Goal: Information Seeking & Learning: Learn about a topic

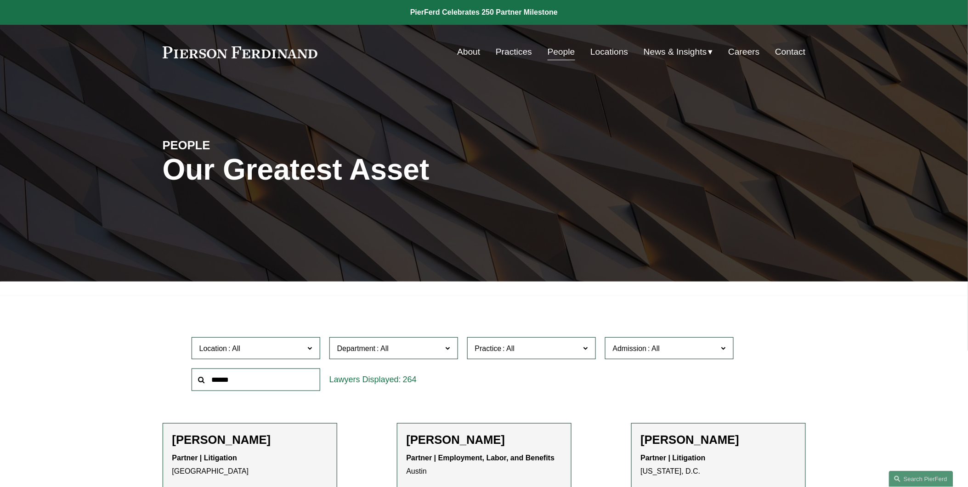
click at [548, 52] on link "People" at bounding box center [562, 51] width 28 height 17
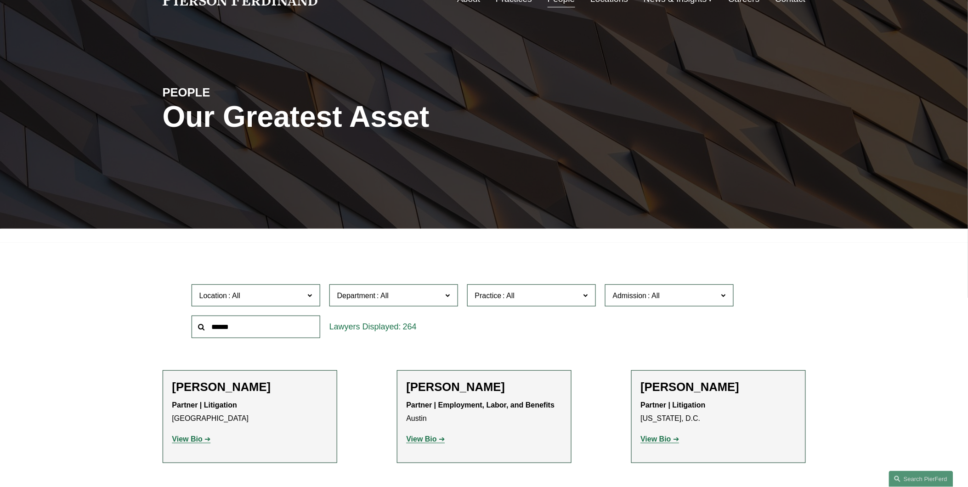
scroll to position [204, 0]
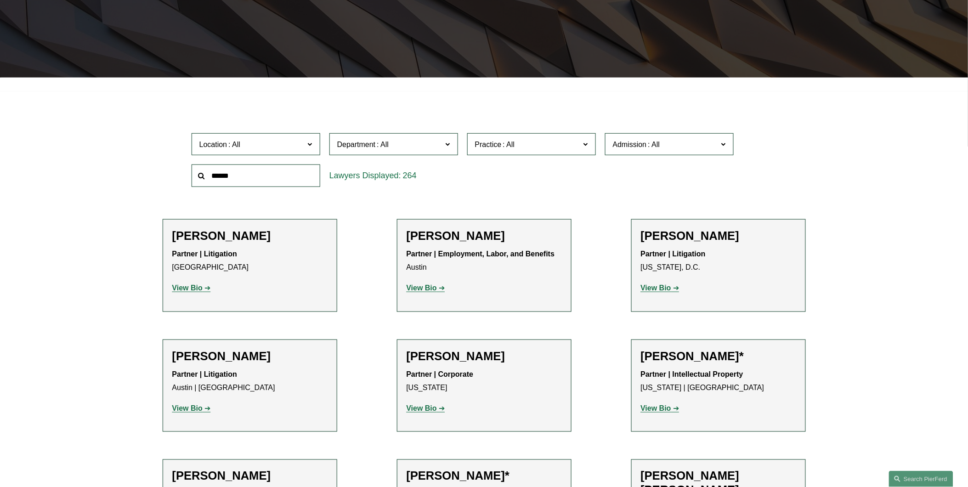
click at [449, 143] on span at bounding box center [447, 144] width 5 height 12
click at [0, 0] on link "Litigation" at bounding box center [0, 0] width 0 height 0
click at [305, 147] on label "Location" at bounding box center [256, 144] width 129 height 23
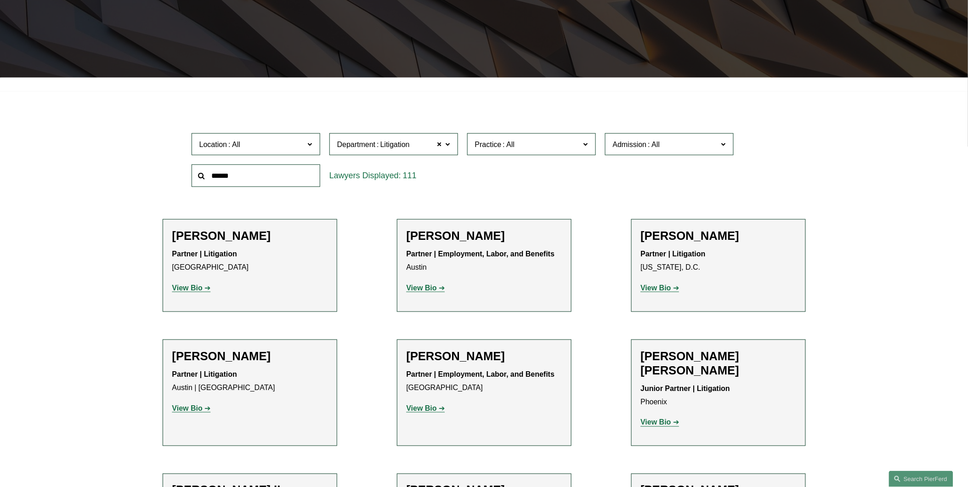
scroll to position [340, 0]
click at [0, 0] on link "Palo Alto" at bounding box center [0, 0] width 0 height 0
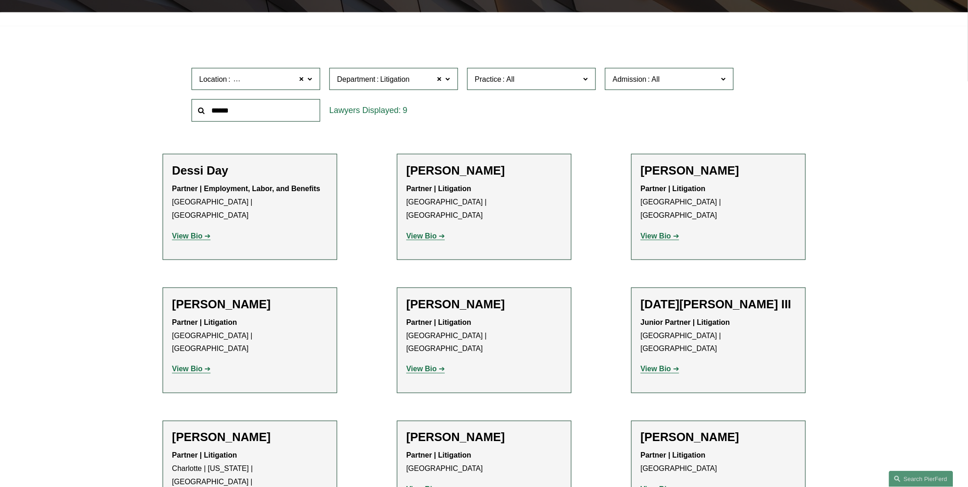
scroll to position [272, 0]
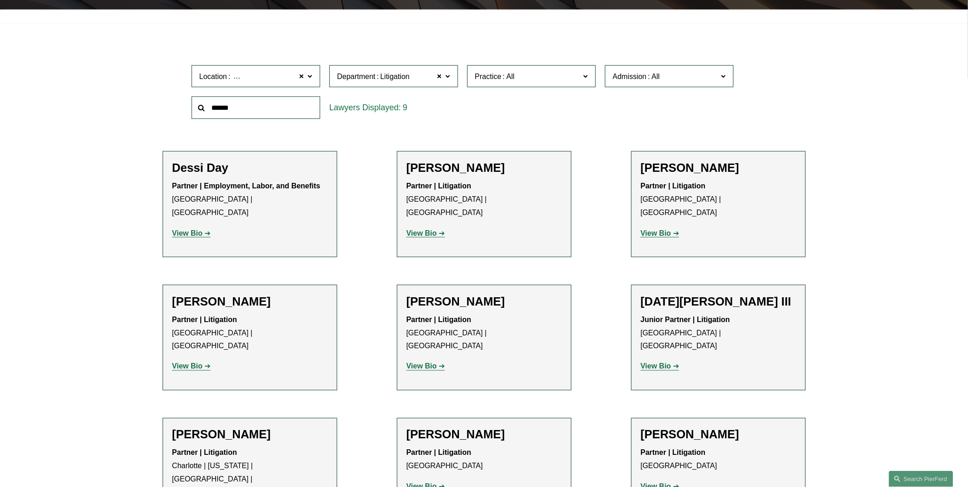
click at [420, 229] on strong "View Bio" at bounding box center [422, 233] width 30 height 8
click at [657, 229] on strong "View Bio" at bounding box center [656, 233] width 30 height 8
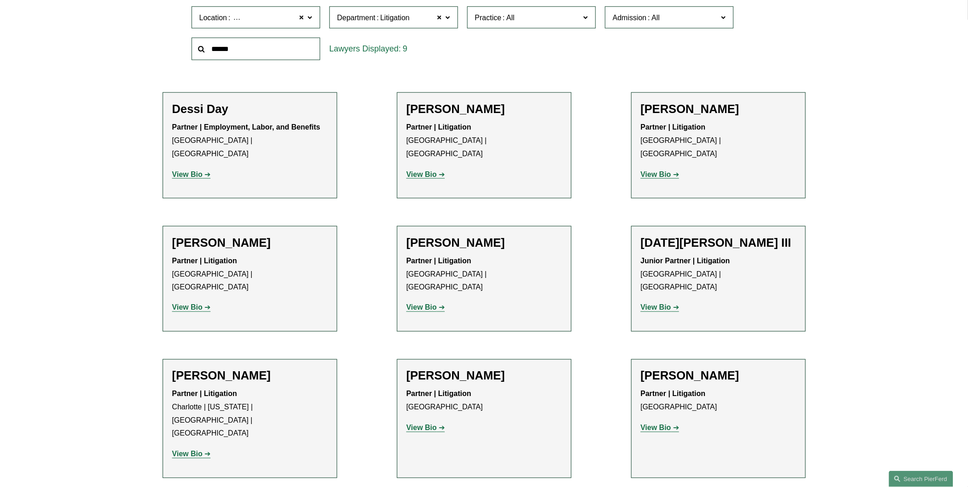
scroll to position [340, 0]
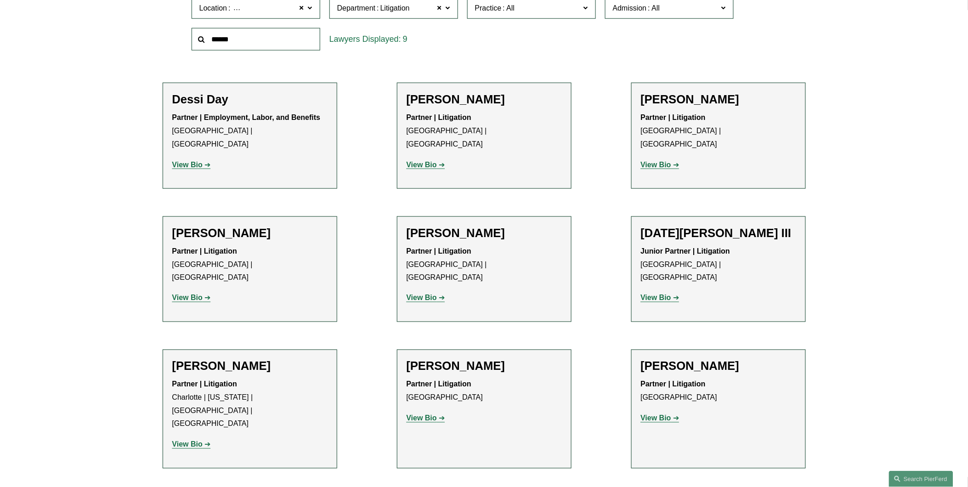
click at [664, 294] on strong "View Bio" at bounding box center [656, 298] width 30 height 8
click at [663, 294] on strong "View Bio" at bounding box center [656, 298] width 30 height 8
click at [655, 414] on strong "View Bio" at bounding box center [656, 418] width 30 height 8
click at [421, 414] on strong "View Bio" at bounding box center [422, 418] width 30 height 8
click at [187, 438] on p "View Bio" at bounding box center [249, 444] width 155 height 13
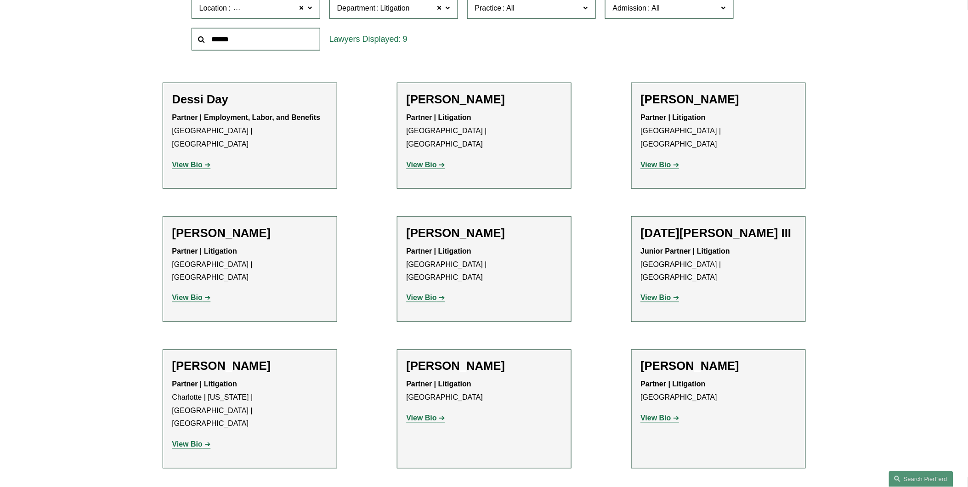
click at [185, 441] on strong "View Bio" at bounding box center [187, 445] width 30 height 8
click at [186, 294] on strong "View Bio" at bounding box center [187, 298] width 30 height 8
click at [187, 161] on strong "View Bio" at bounding box center [187, 165] width 30 height 8
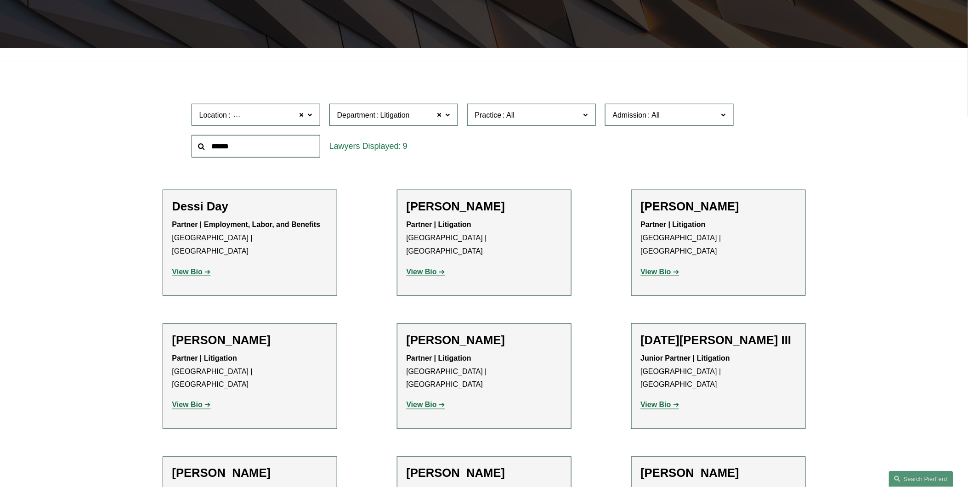
scroll to position [221, 0]
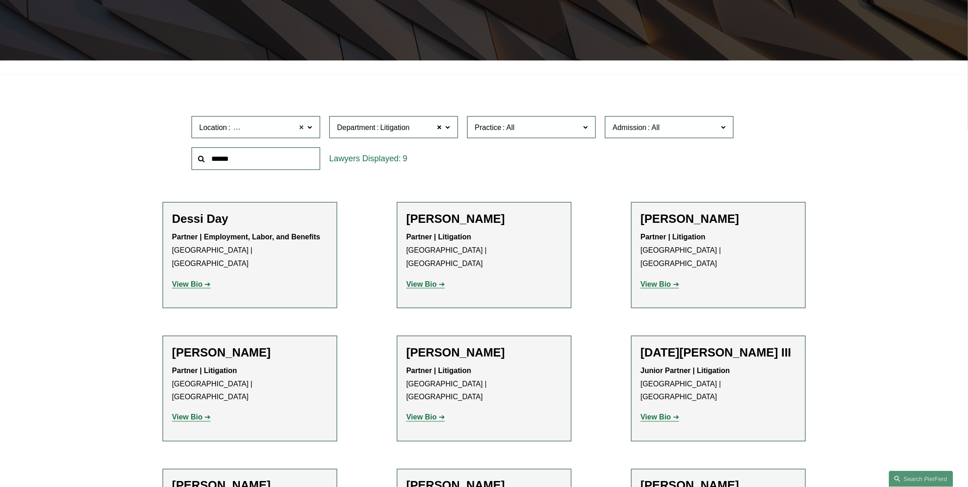
click at [301, 126] on span at bounding box center [302, 127] width 6 height 12
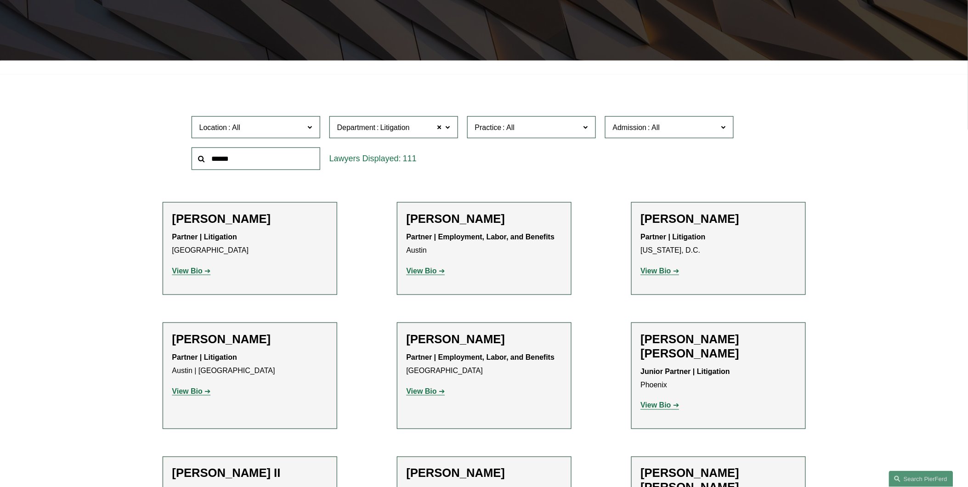
click at [310, 125] on span at bounding box center [309, 127] width 5 height 12
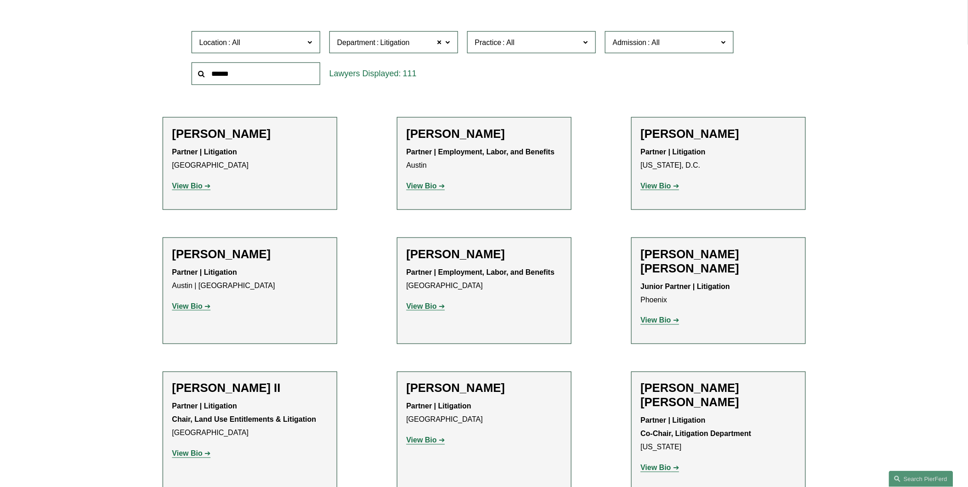
scroll to position [225, 0]
click at [0, 0] on link "Los Angeles" at bounding box center [0, 0] width 0 height 0
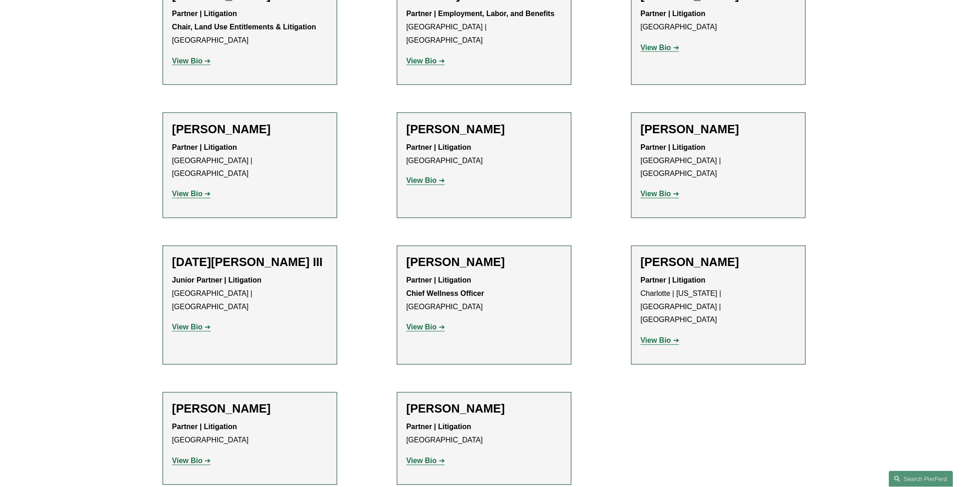
scroll to position [429, 0]
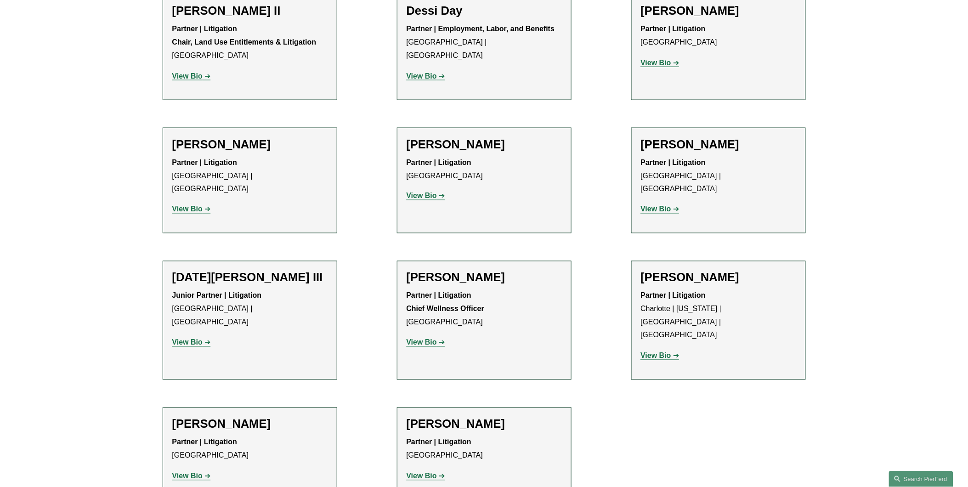
click at [419, 339] on strong "View Bio" at bounding box center [422, 343] width 30 height 8
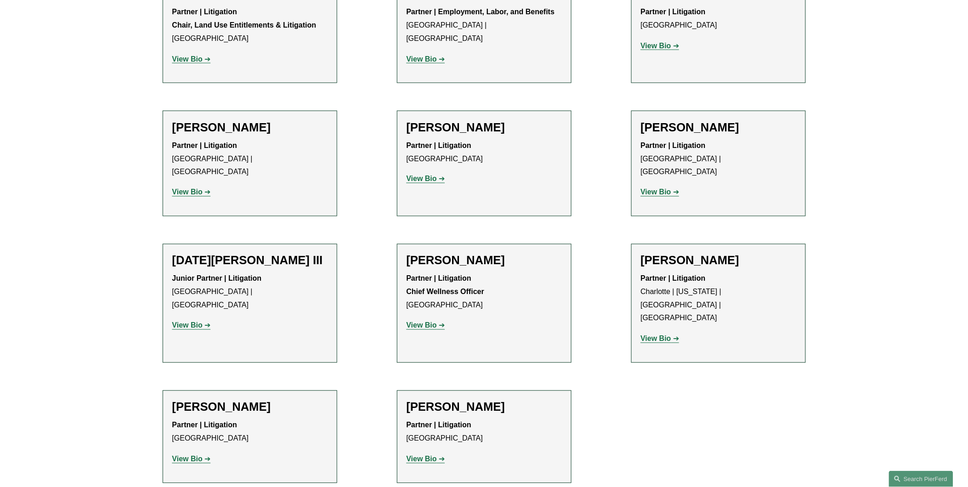
click at [420, 322] on strong "View Bio" at bounding box center [422, 326] width 30 height 8
click at [186, 455] on strong "View Bio" at bounding box center [187, 459] width 30 height 8
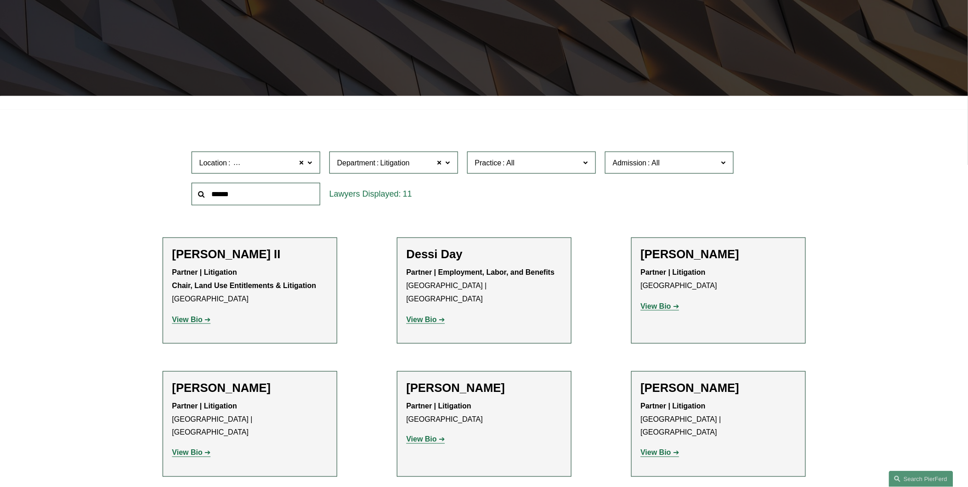
scroll to position [140, 0]
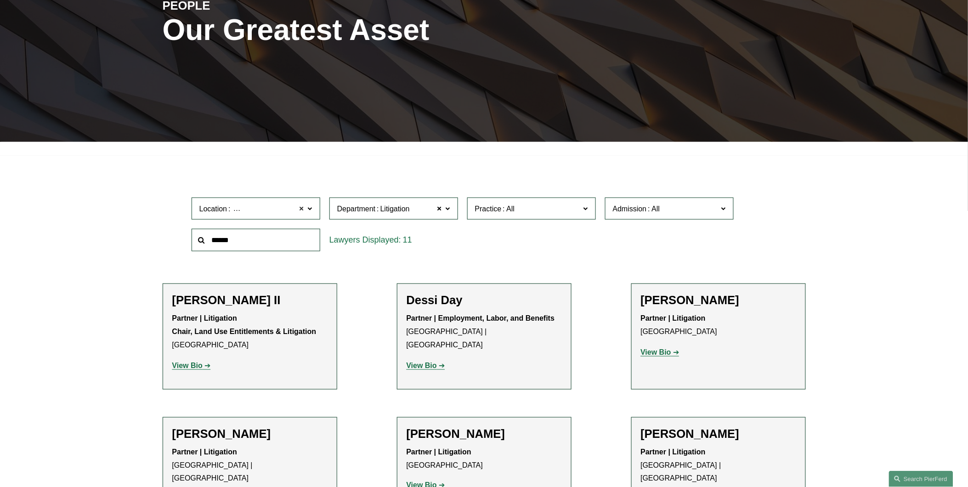
click at [302, 207] on span at bounding box center [302, 209] width 6 height 12
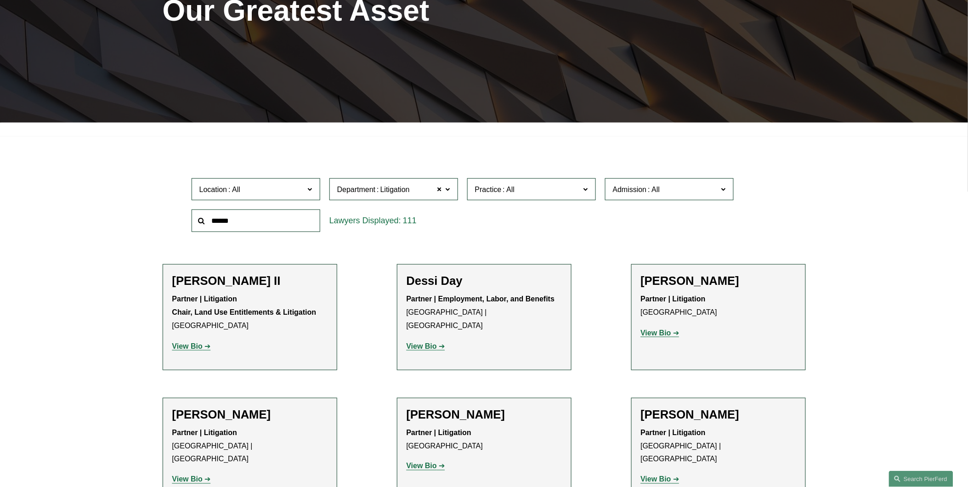
scroll to position [191, 0]
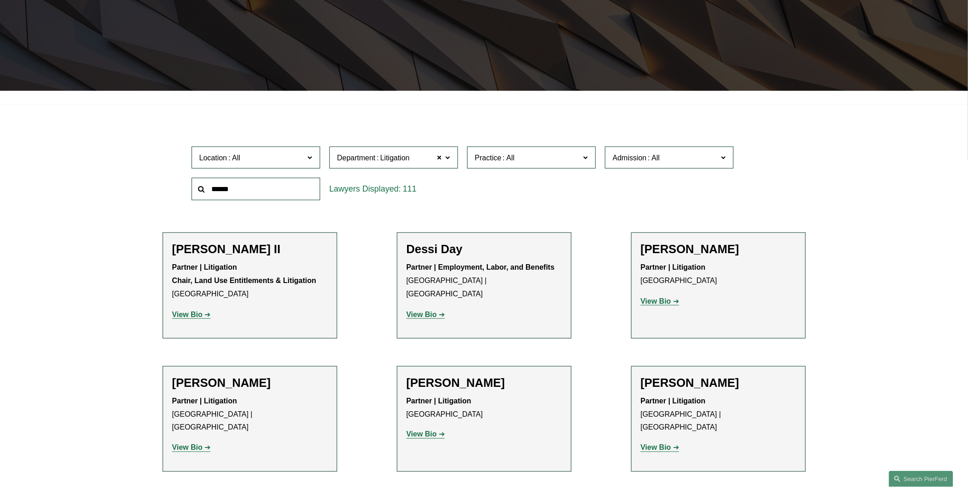
click at [113, 249] on div "Filter Location All Atlanta Austin Bellevue Boston Charlotte Chicago Cincinnati…" at bounding box center [484, 436] width 968 height 663
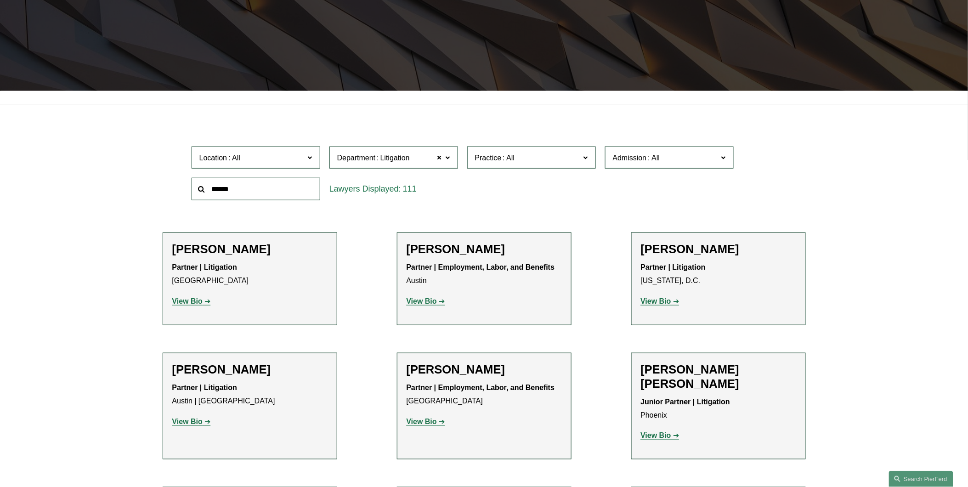
click at [444, 158] on label "Department Litigation" at bounding box center [393, 158] width 129 height 23
click at [0, 0] on link "Employment, Labor, and Benefits" at bounding box center [0, 0] width 0 height 0
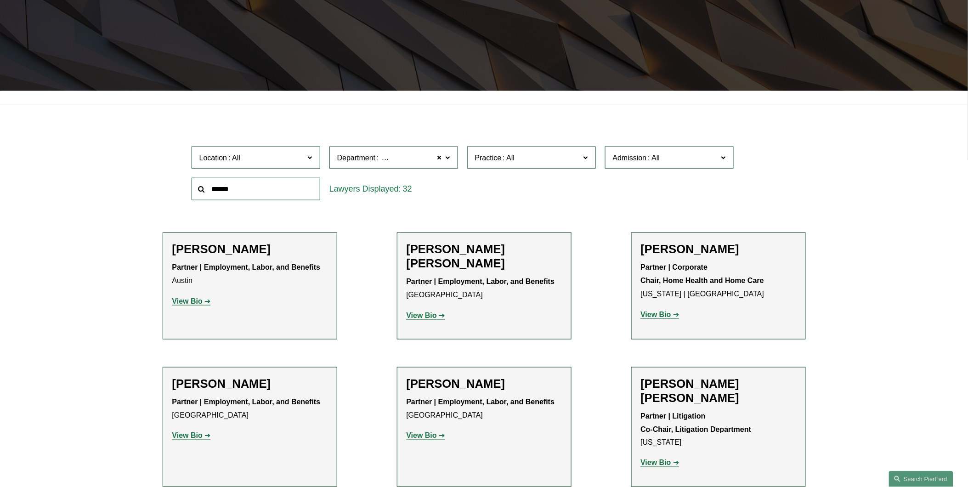
click at [310, 154] on span at bounding box center [309, 157] width 5 height 12
click at [0, 0] on link "Palo Alto" at bounding box center [0, 0] width 0 height 0
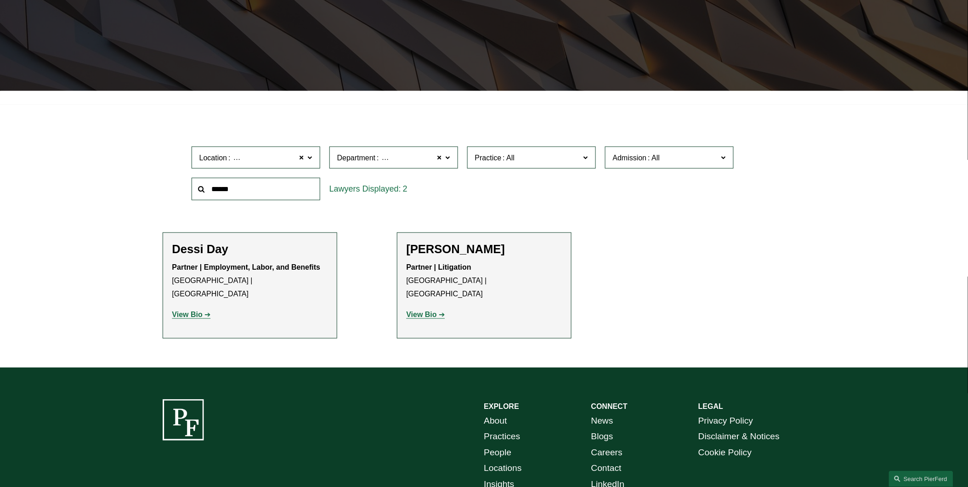
click at [196, 249] on h2 "Dessi Day" at bounding box center [249, 249] width 155 height 14
click at [185, 311] on strong "View Bio" at bounding box center [187, 315] width 30 height 8
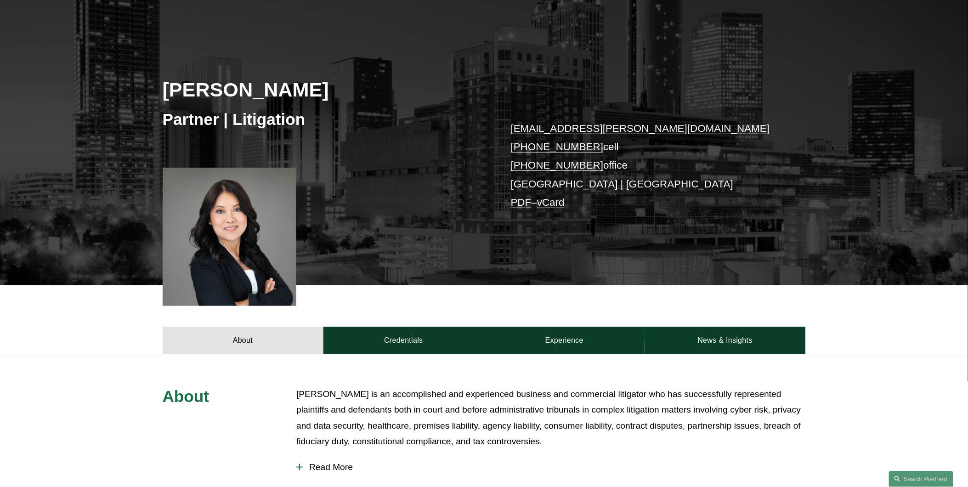
scroll to position [85, 0]
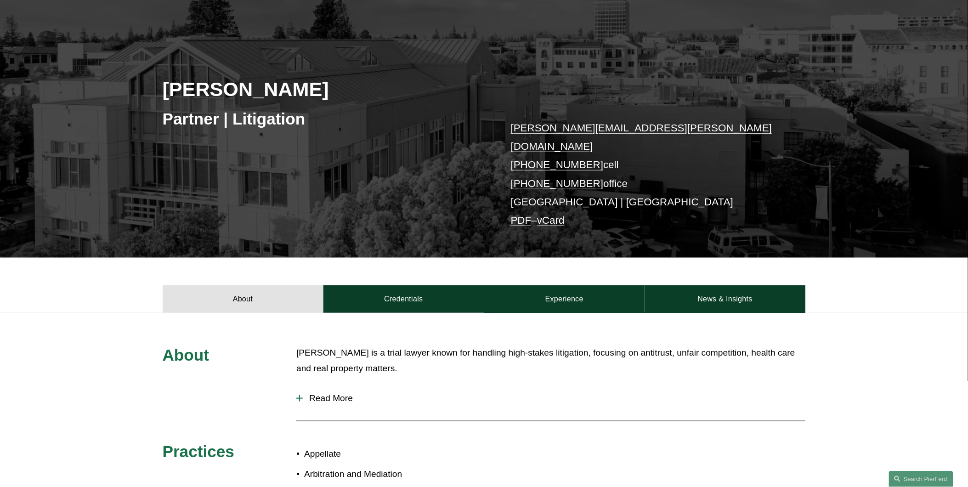
scroll to position [119, 0]
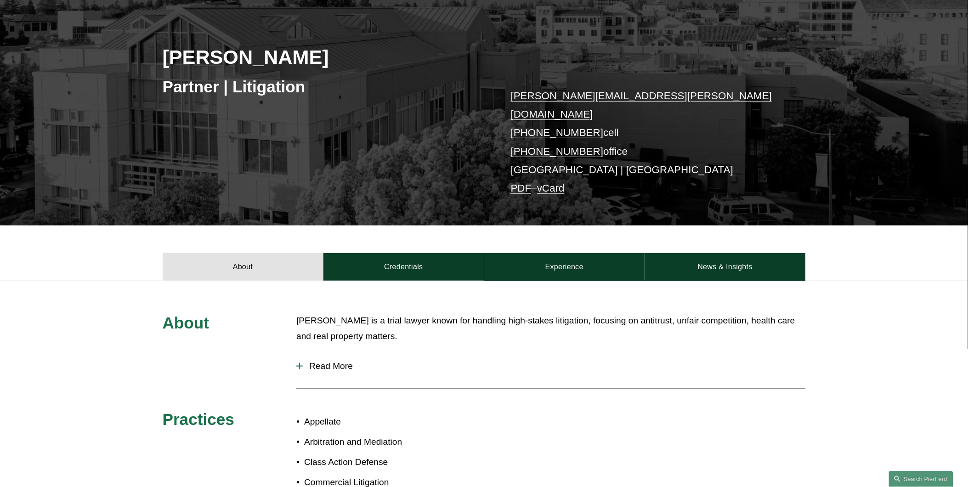
click at [328, 361] on span "Read More" at bounding box center [554, 366] width 503 height 10
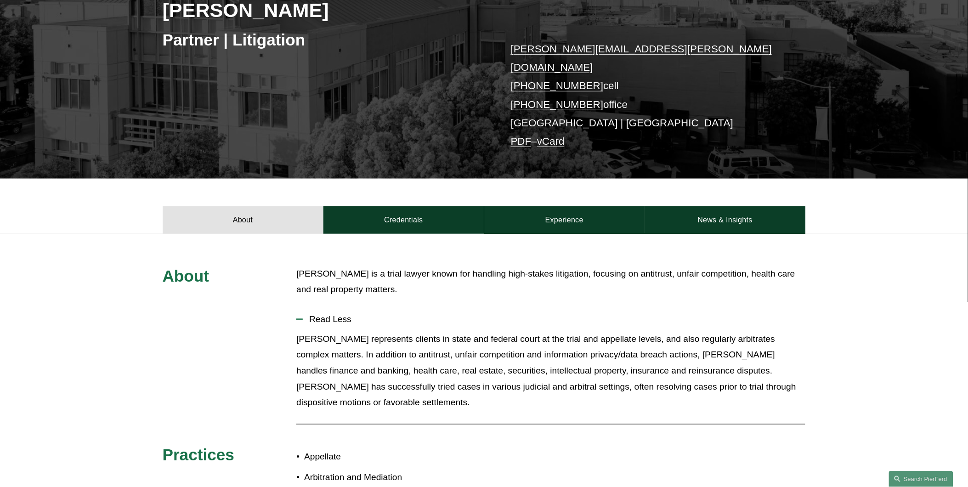
scroll to position [238, 0]
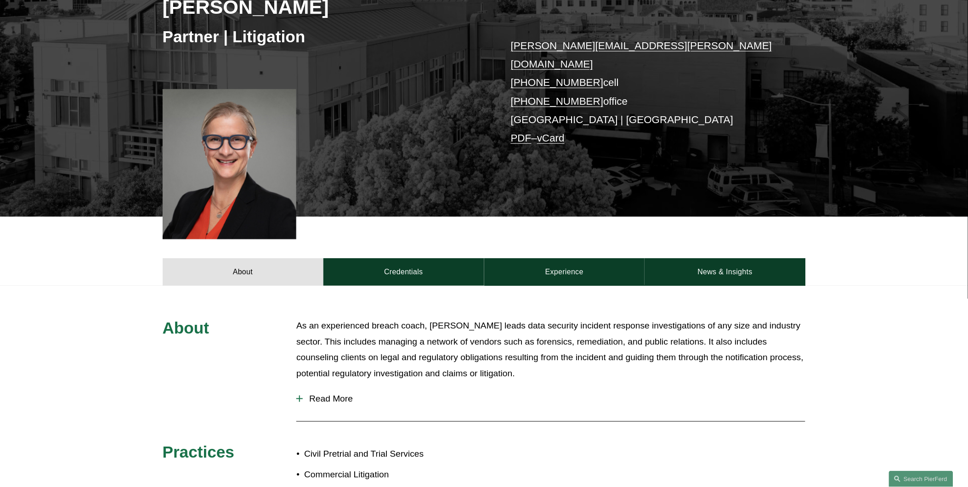
scroll to position [204, 0]
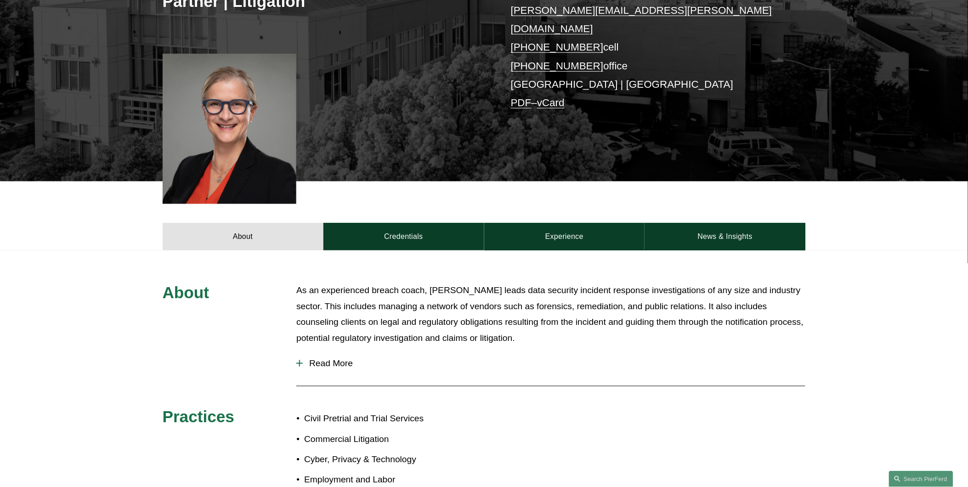
click at [327, 358] on span "Read More" at bounding box center [554, 363] width 503 height 10
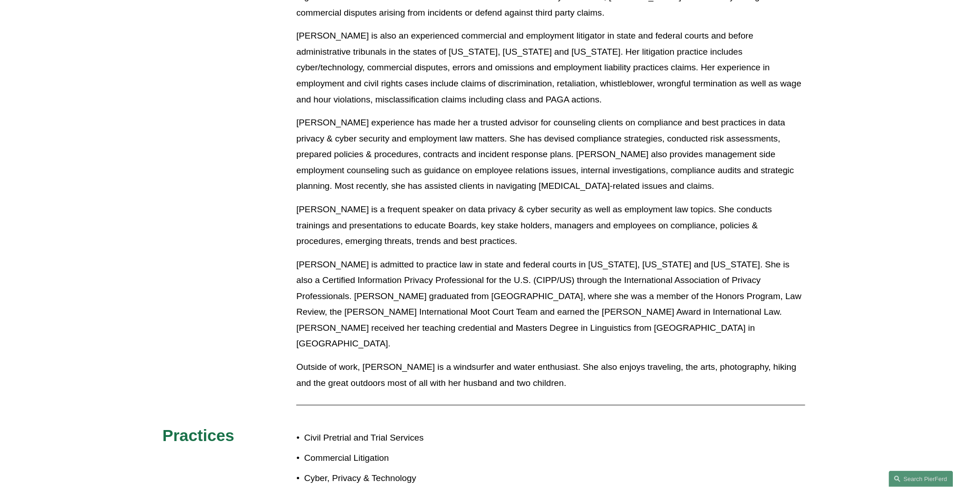
scroll to position [765, 0]
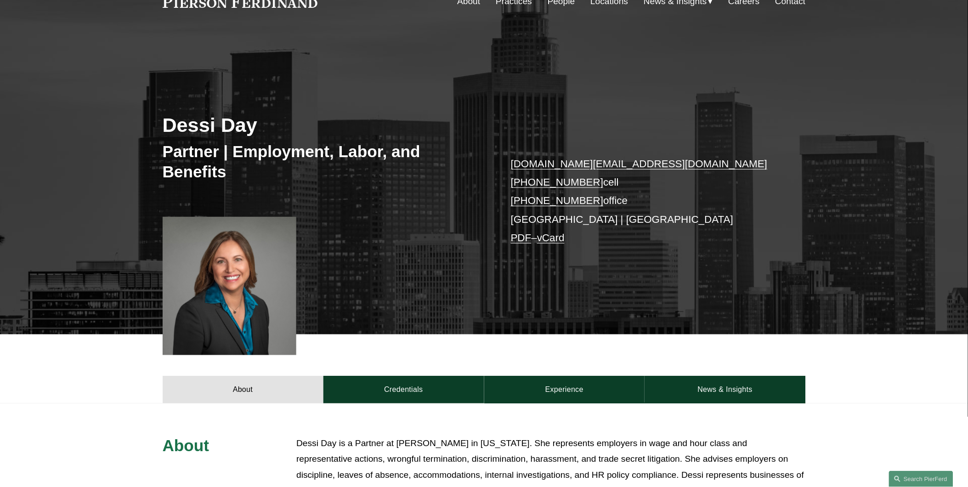
scroll to position [51, 0]
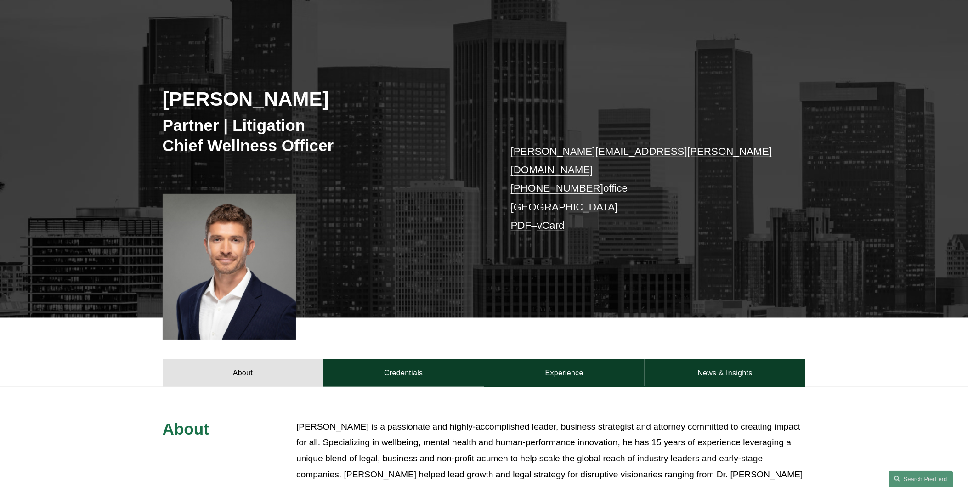
scroll to position [102, 0]
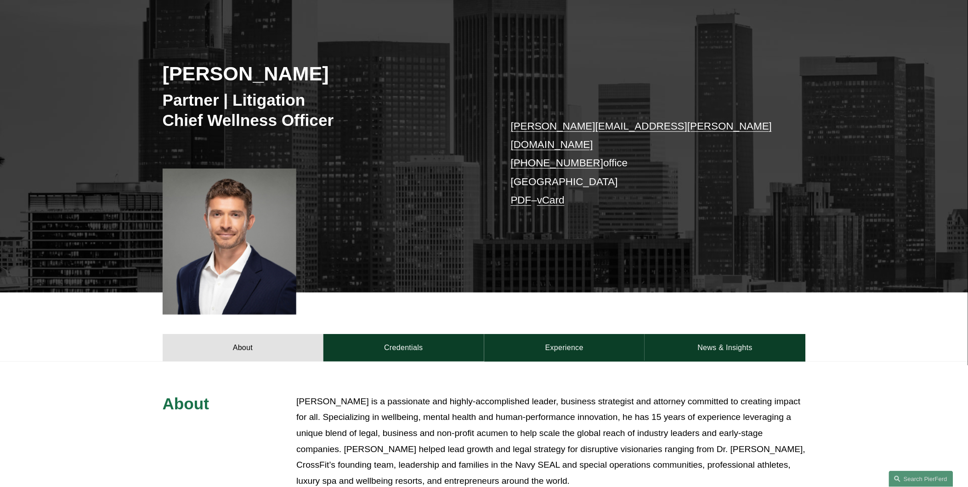
click at [233, 249] on div at bounding box center [230, 242] width 134 height 146
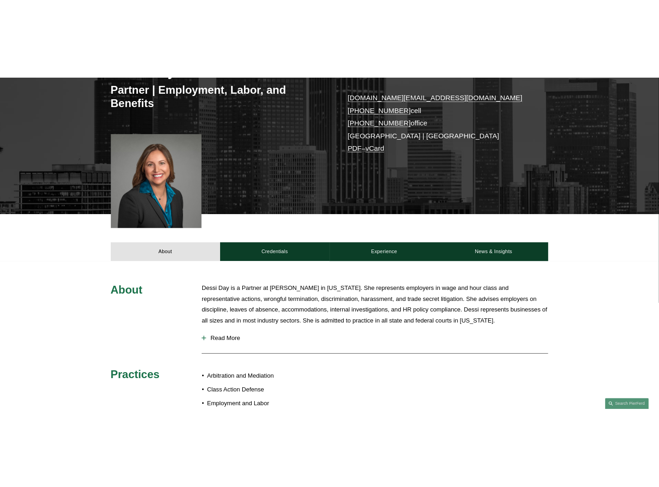
scroll to position [187, 0]
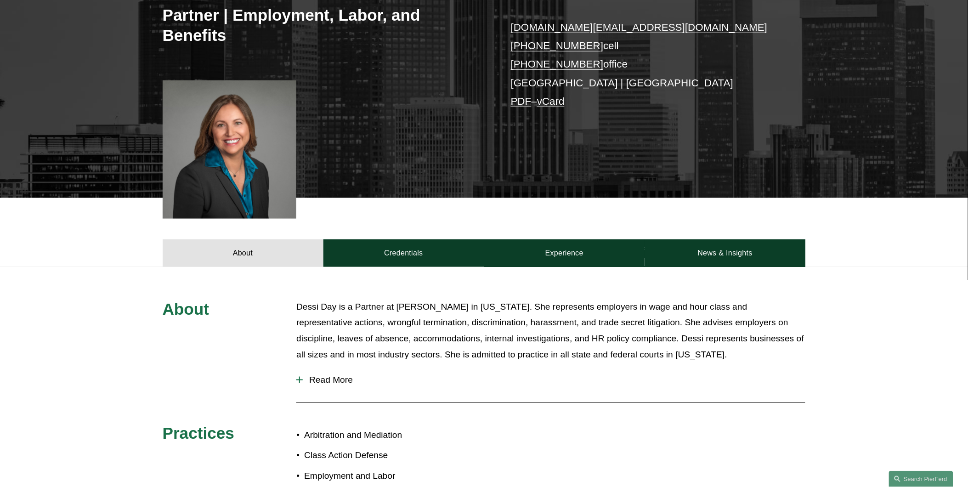
click at [332, 379] on span "Read More" at bounding box center [554, 380] width 503 height 10
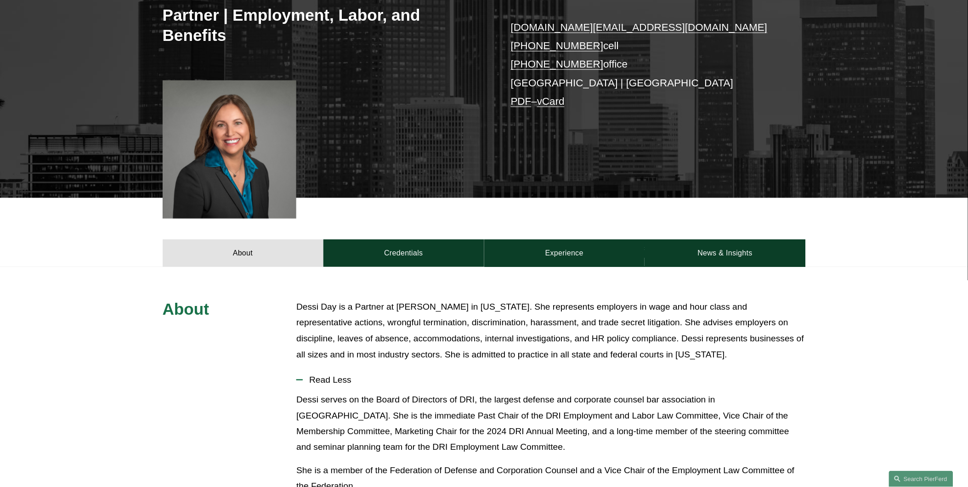
click at [329, 381] on span "Read Less" at bounding box center [554, 380] width 503 height 10
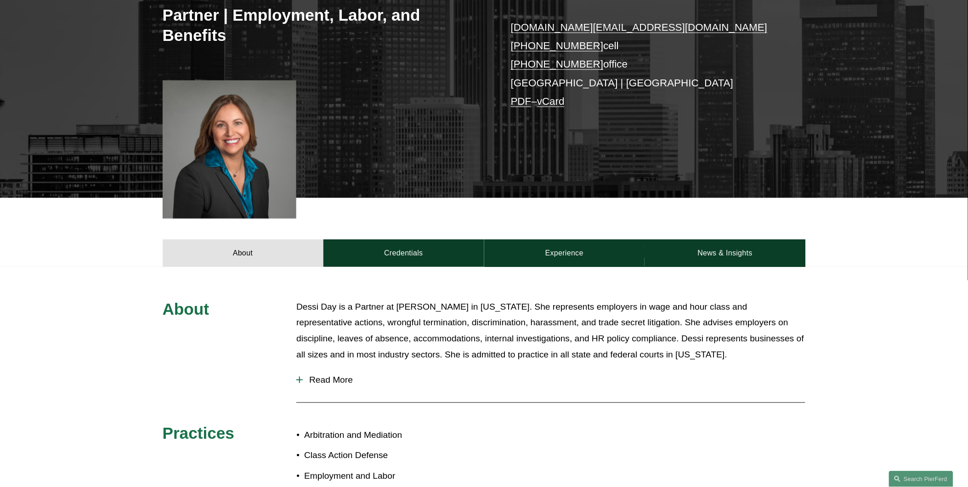
click at [90, 352] on div "About Dessi Day is a Partner at [PERSON_NAME] in [US_STATE]. She represents emp…" at bounding box center [484, 416] width 968 height 235
